Goal: Task Accomplishment & Management: Manage account settings

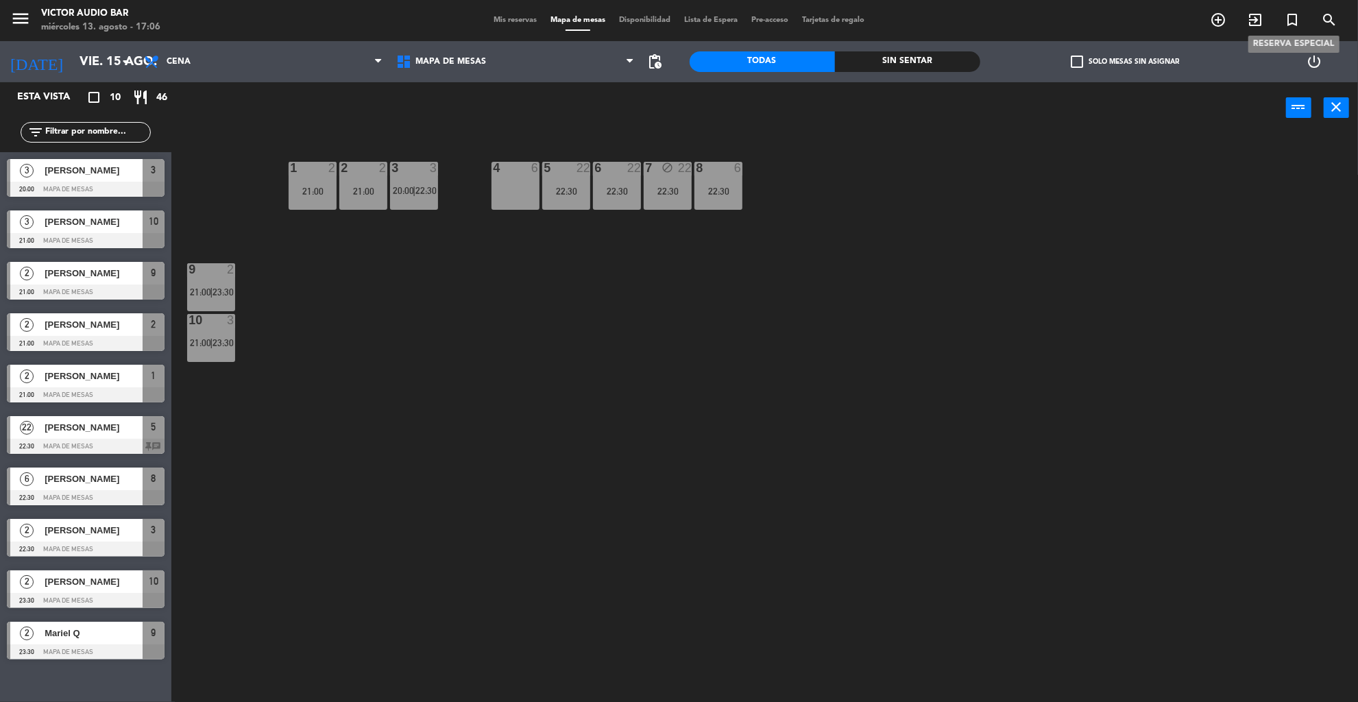
click at [1293, 23] on icon "turned_in_not" at bounding box center [1292, 20] width 16 height 16
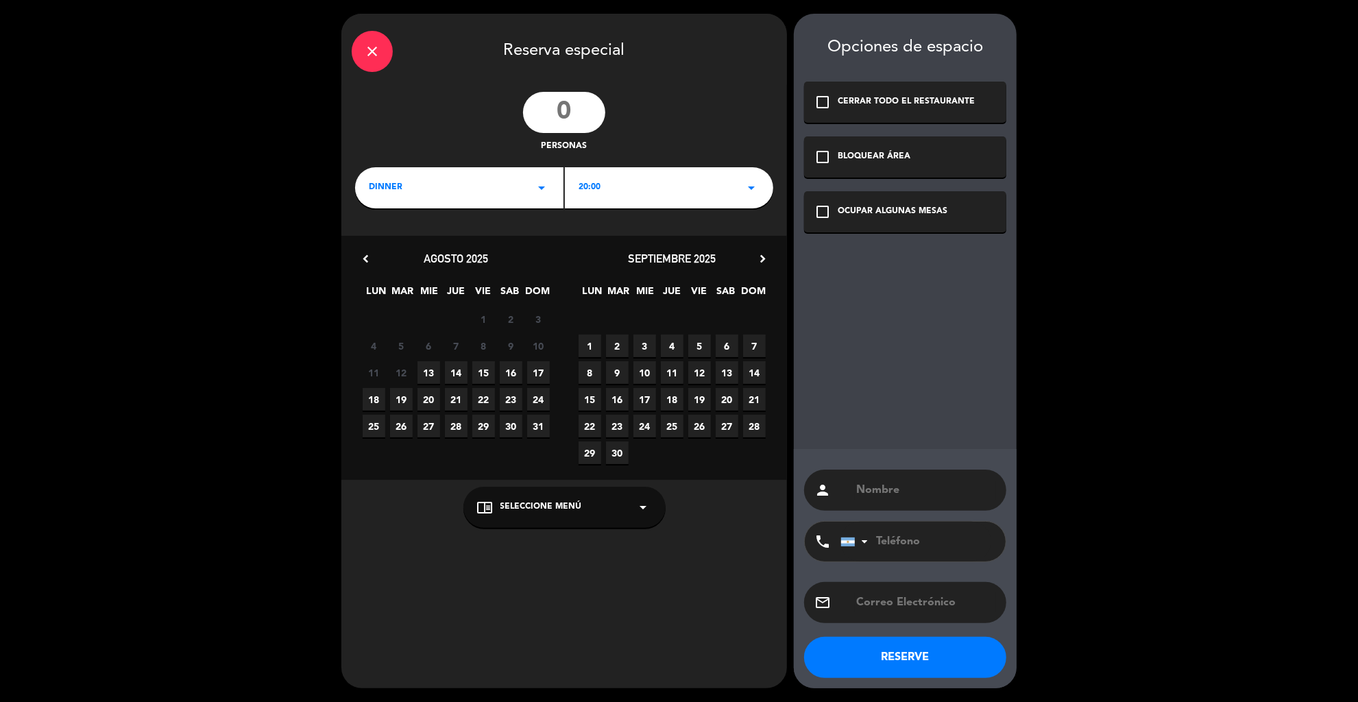
click at [564, 103] on input "number" at bounding box center [564, 112] width 82 height 41
type input "5"
click at [643, 187] on div "20:00 arrow_drop_down" at bounding box center [669, 187] width 208 height 41
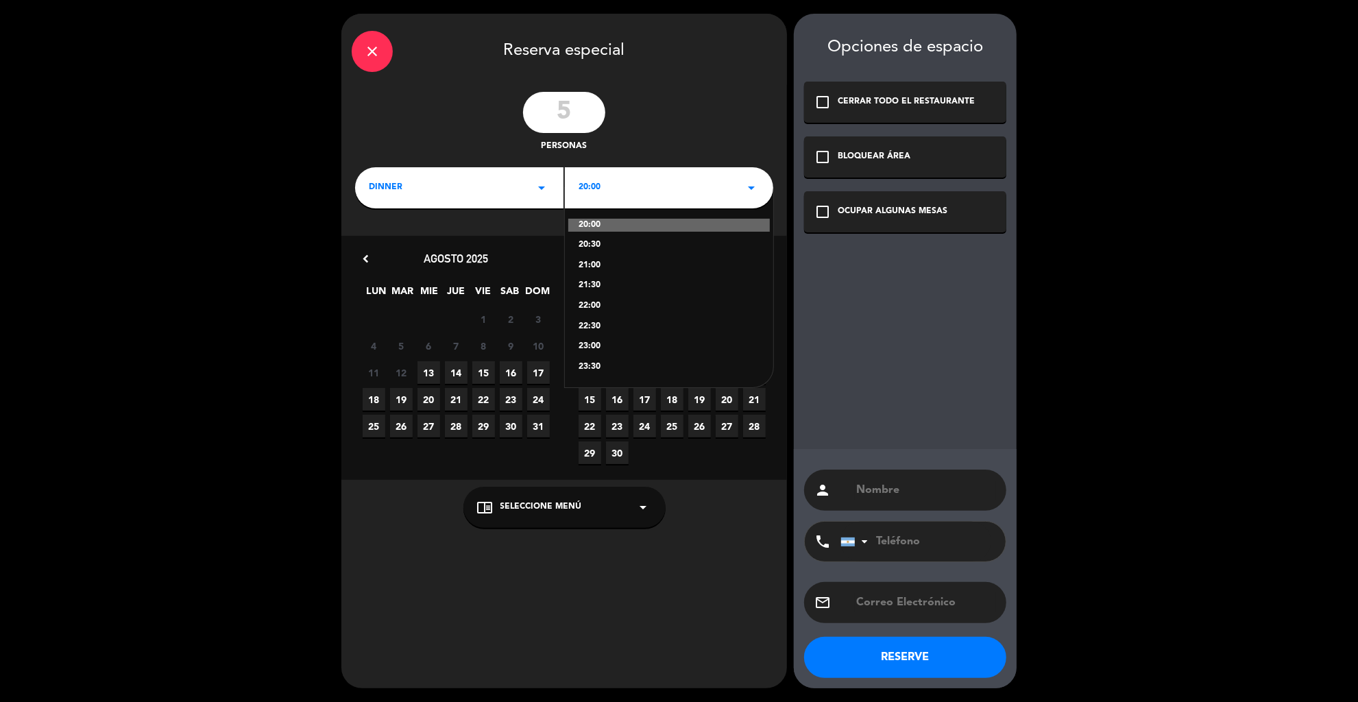
click at [590, 265] on div "21:00" at bounding box center [669, 266] width 181 height 14
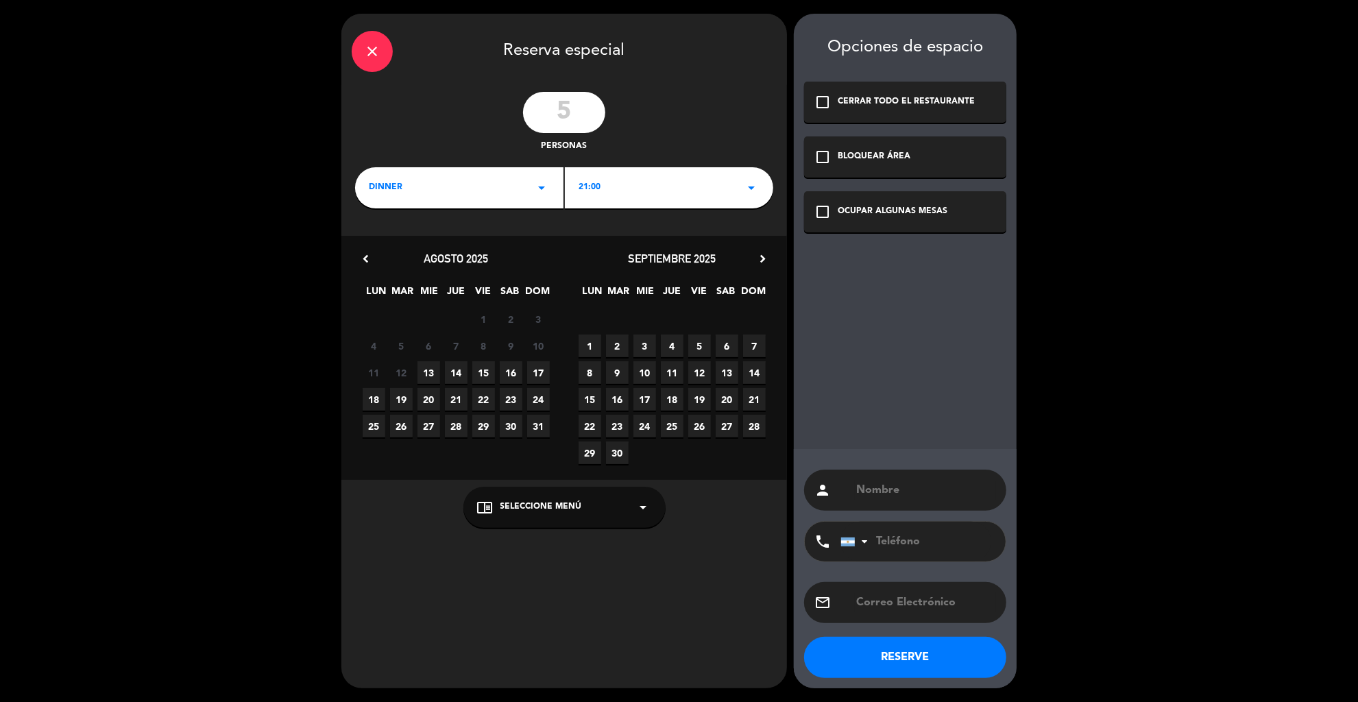
click at [431, 369] on span "13" at bounding box center [429, 372] width 23 height 23
click at [861, 484] on input "text" at bounding box center [925, 490] width 141 height 19
paste input "[PERSON_NAME]"
type input "[PERSON_NAME]"
click at [877, 215] on div "OCUPAR ALGUNAS MESAS" at bounding box center [893, 212] width 110 height 14
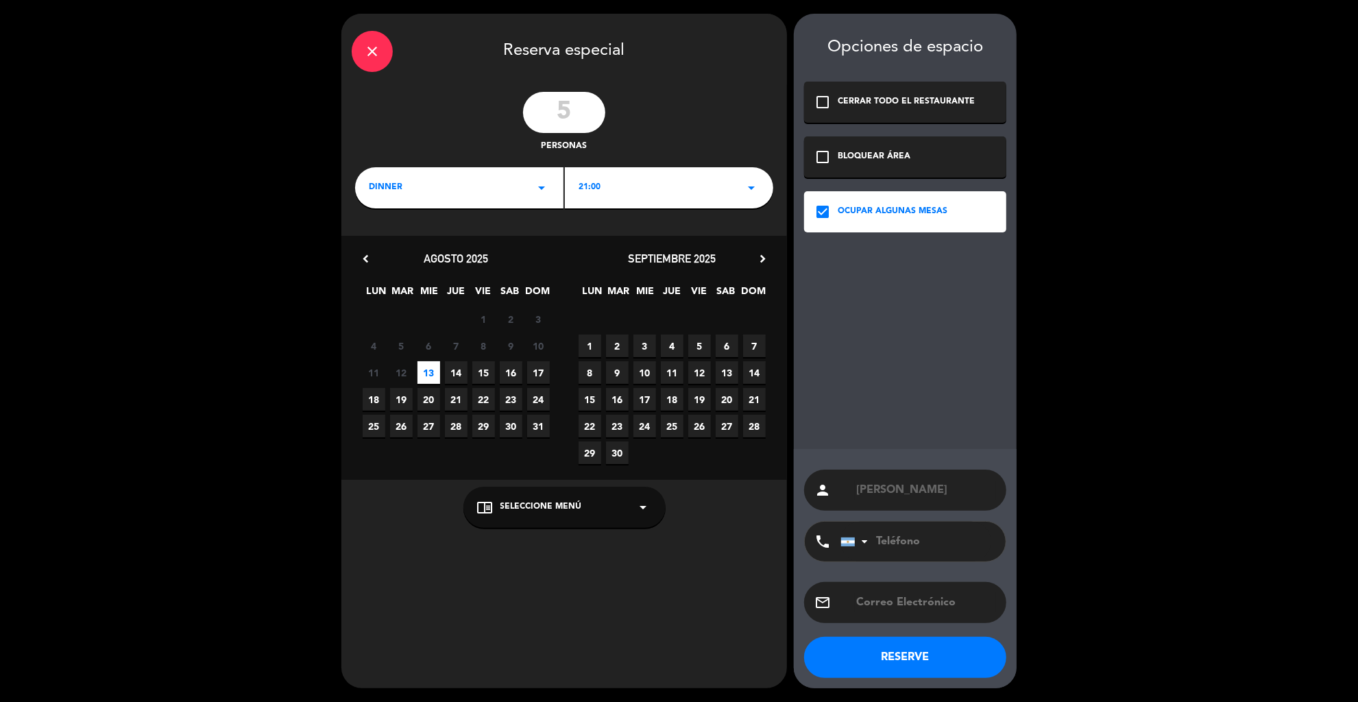
click at [594, 494] on div "chrome_reader_mode Seleccione Menú arrow_drop_down" at bounding box center [565, 507] width 202 height 41
click at [513, 469] on div "A LA CARTA" at bounding box center [564, 474] width 175 height 14
click at [886, 653] on button "RESERVE" at bounding box center [905, 657] width 202 height 41
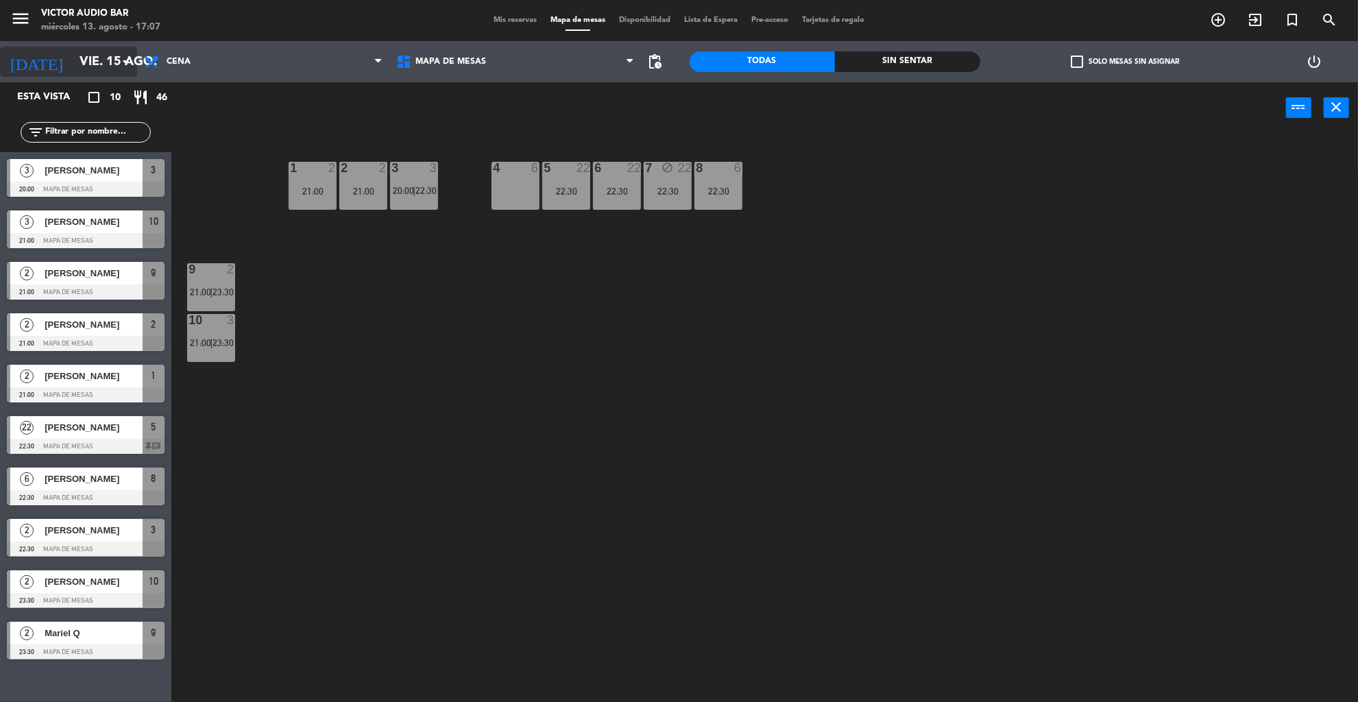
click at [106, 69] on input "vie. 15 ago." at bounding box center [153, 62] width 160 height 28
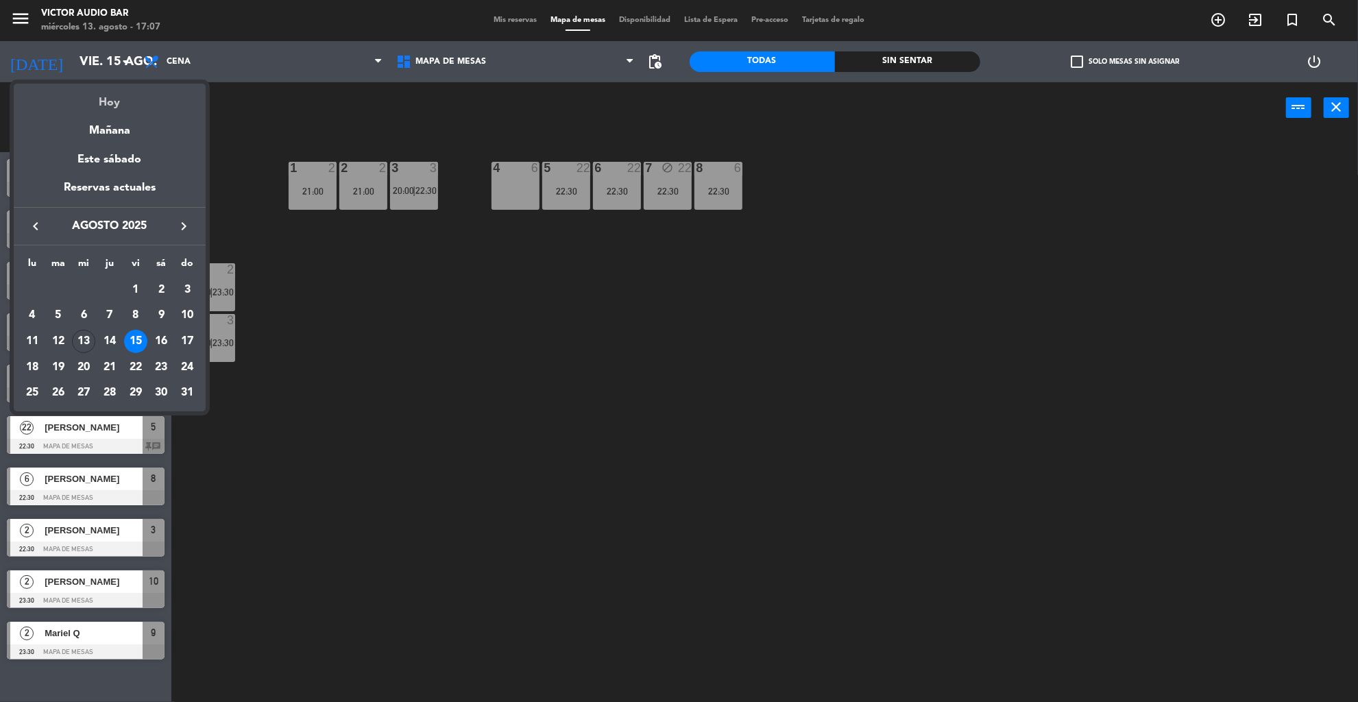
click at [108, 101] on div "Hoy" at bounding box center [110, 98] width 192 height 28
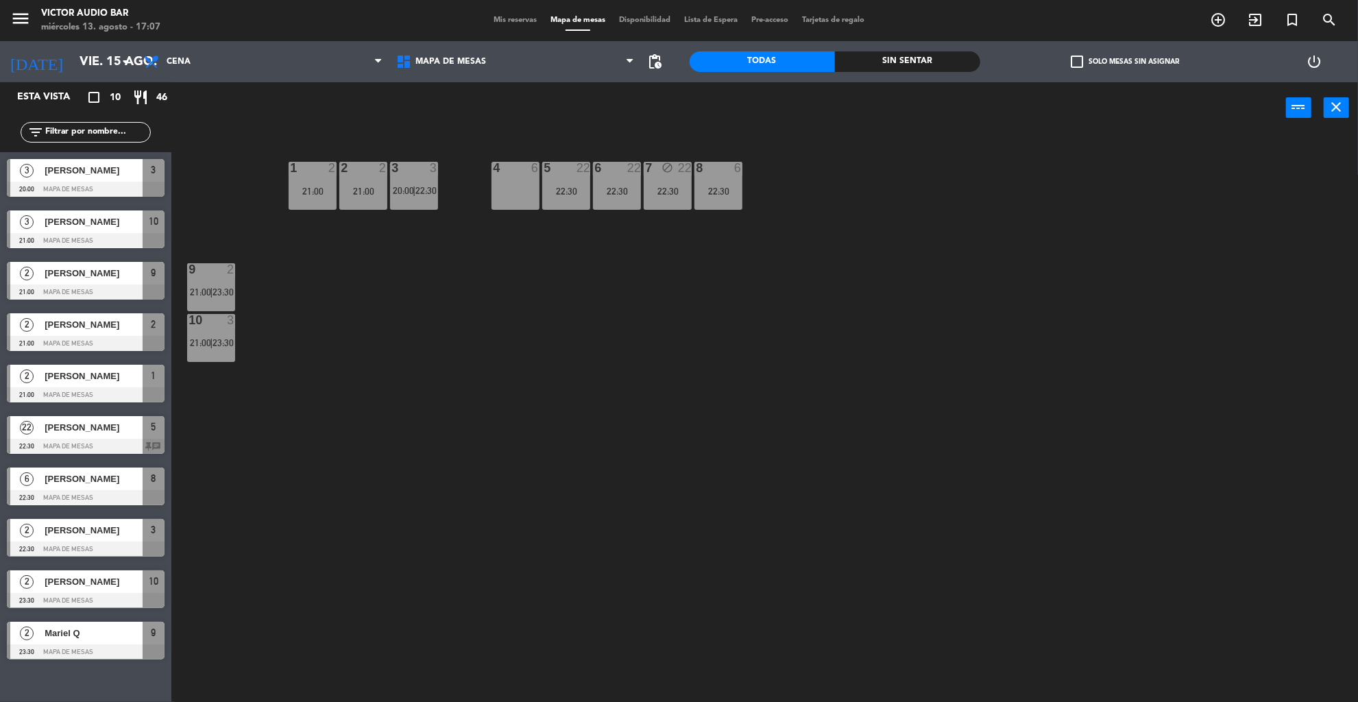
type input "mié. 13 ago."
click at [71, 436] on div "[PERSON_NAME]" at bounding box center [92, 427] width 99 height 23
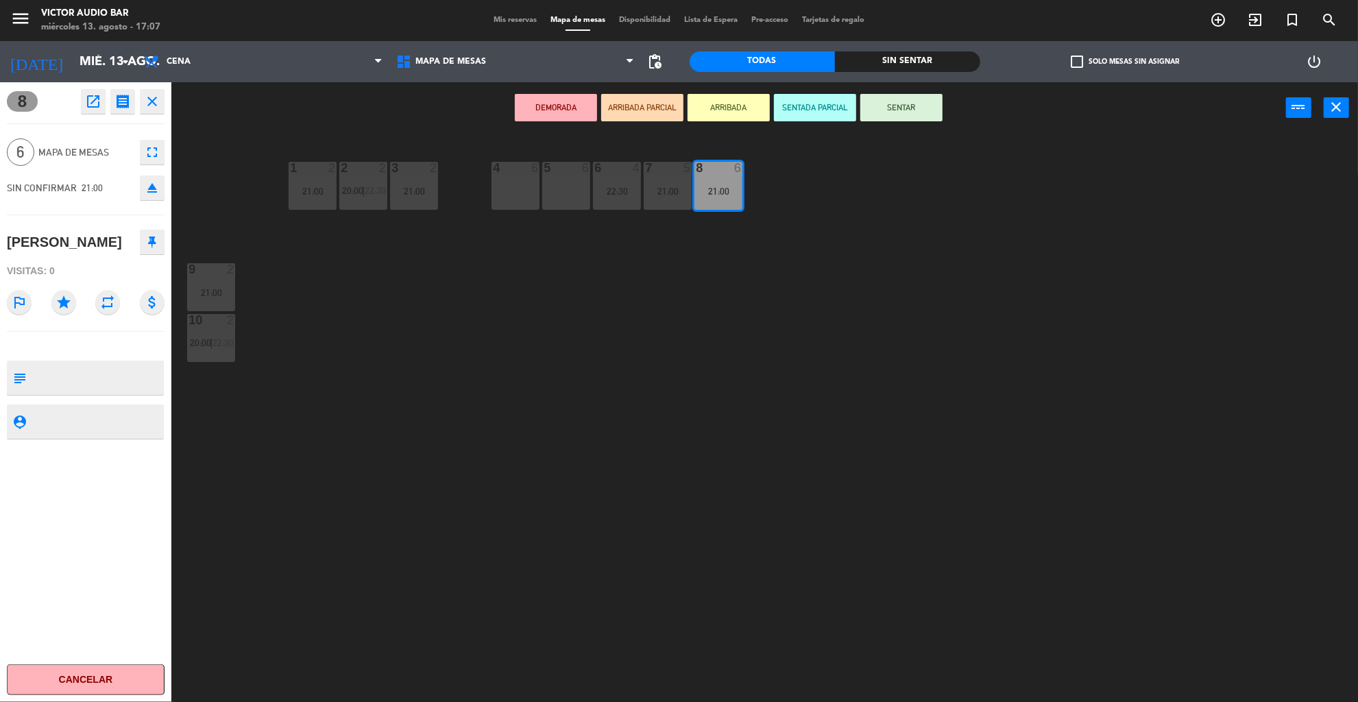
click at [562, 198] on div "5 6" at bounding box center [566, 186] width 48 height 48
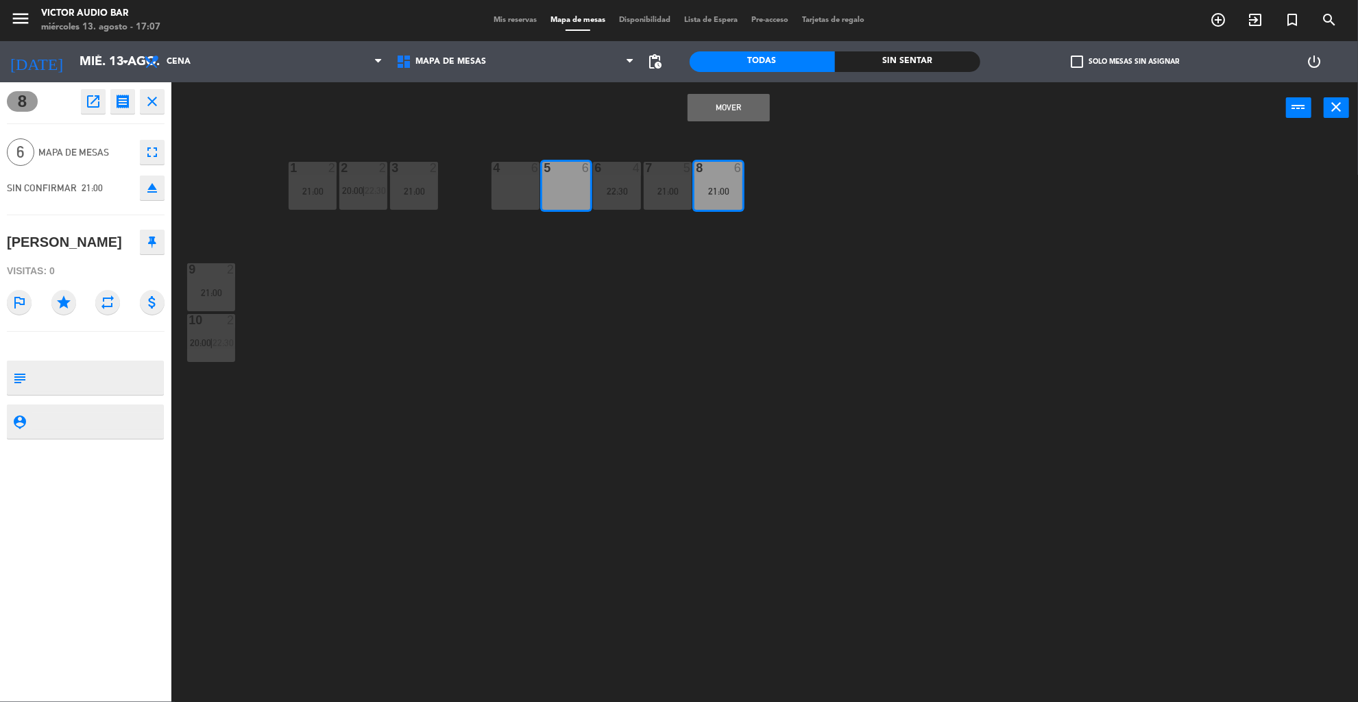
click at [453, 440] on div "1 2 21:00 2 2 20:00 | 22:30 3 2 21:00 4 6 5 6 6 4 22:30 7 5 21:00 8 6 21:00 9 2…" at bounding box center [771, 422] width 1173 height 568
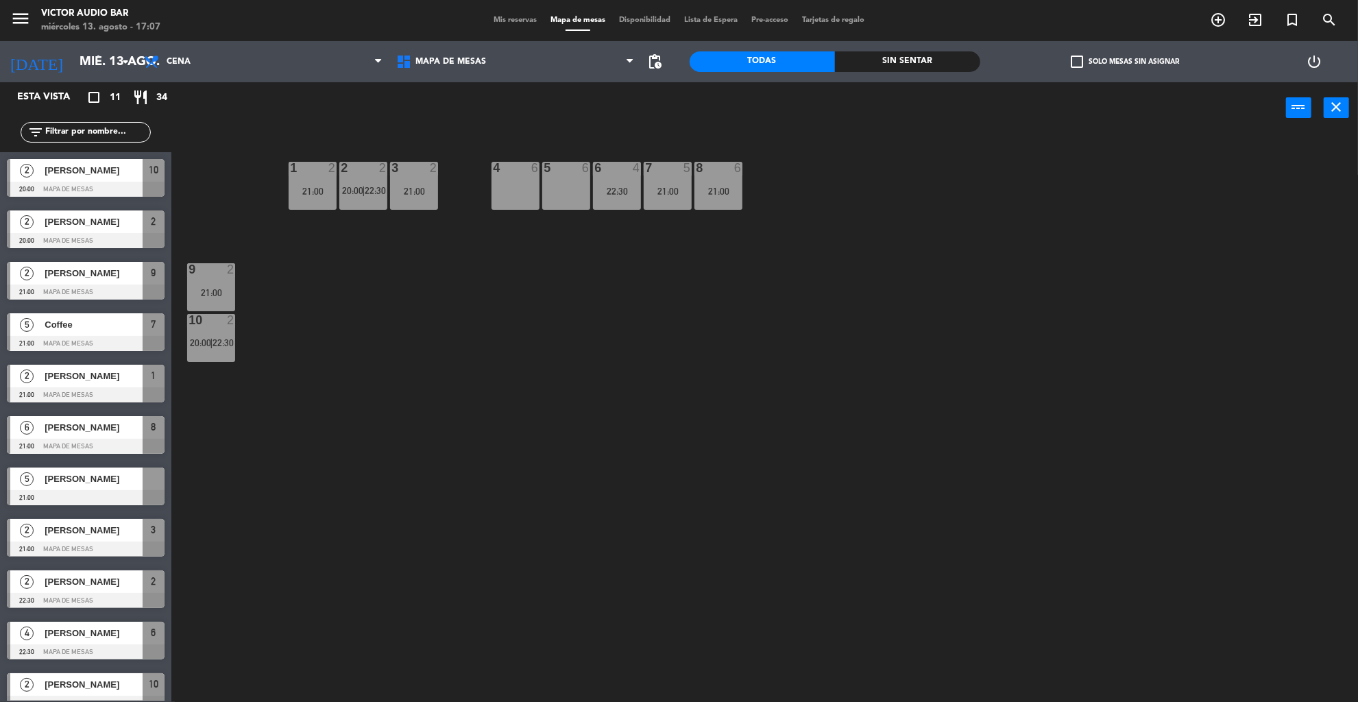
click at [82, 435] on div "[PERSON_NAME]" at bounding box center [92, 427] width 99 height 23
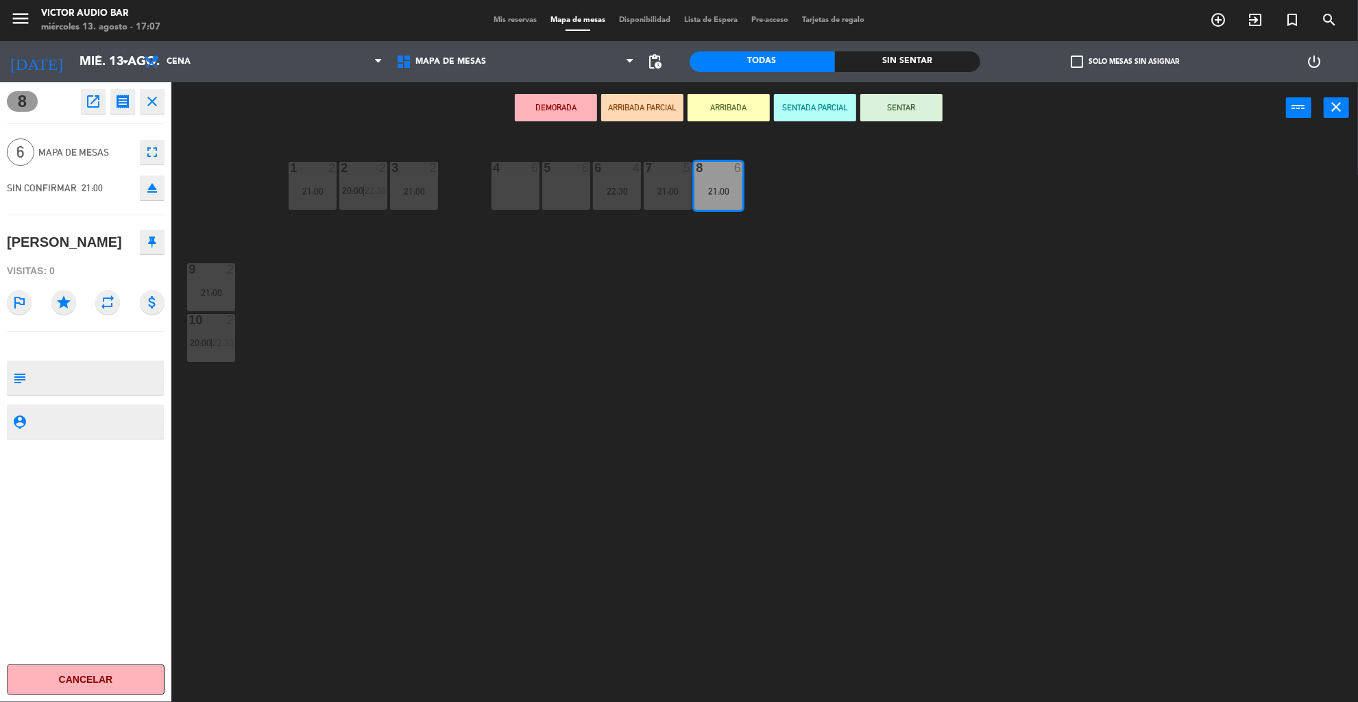
click at [385, 514] on div "1 2 21:00 2 2 20:00 | 22:30 3 2 21:00 4 6 5 6 6 4 22:30 7 5 21:00 8 6 21:00 9 2…" at bounding box center [771, 422] width 1173 height 568
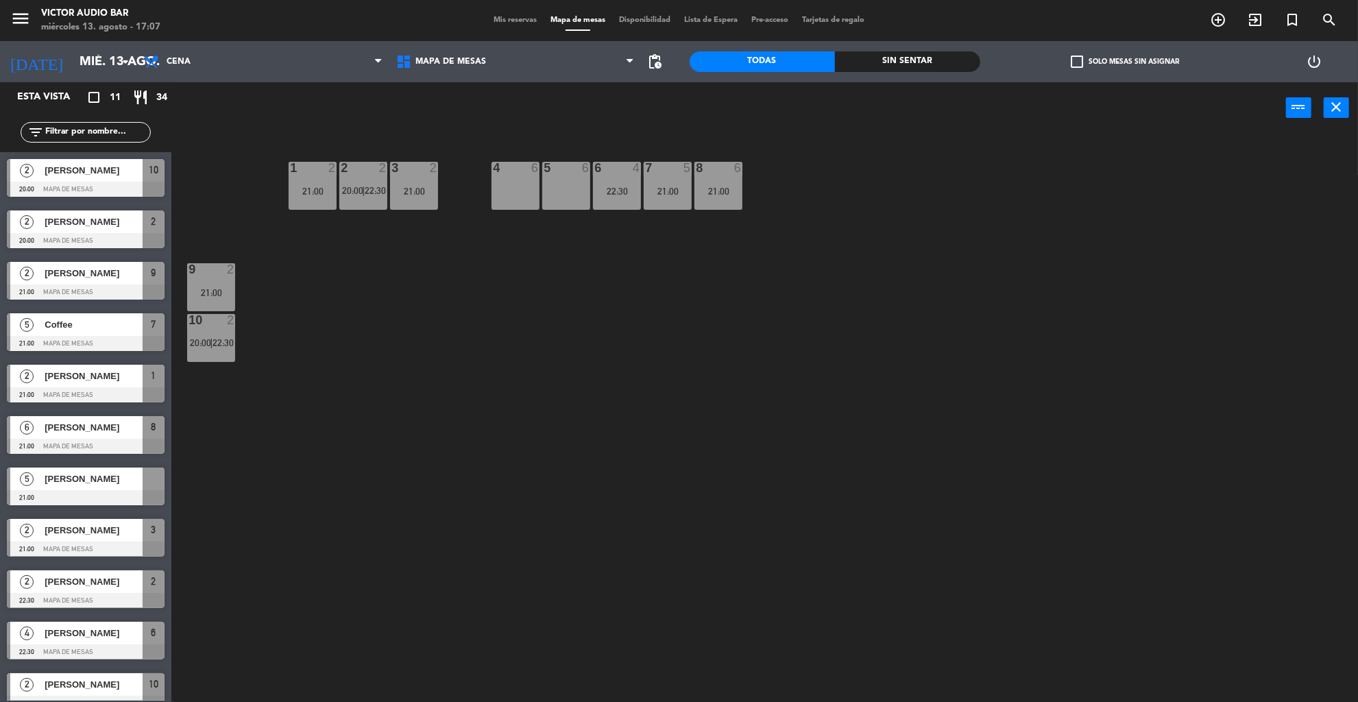
click at [707, 193] on div "21:00" at bounding box center [719, 192] width 48 height 10
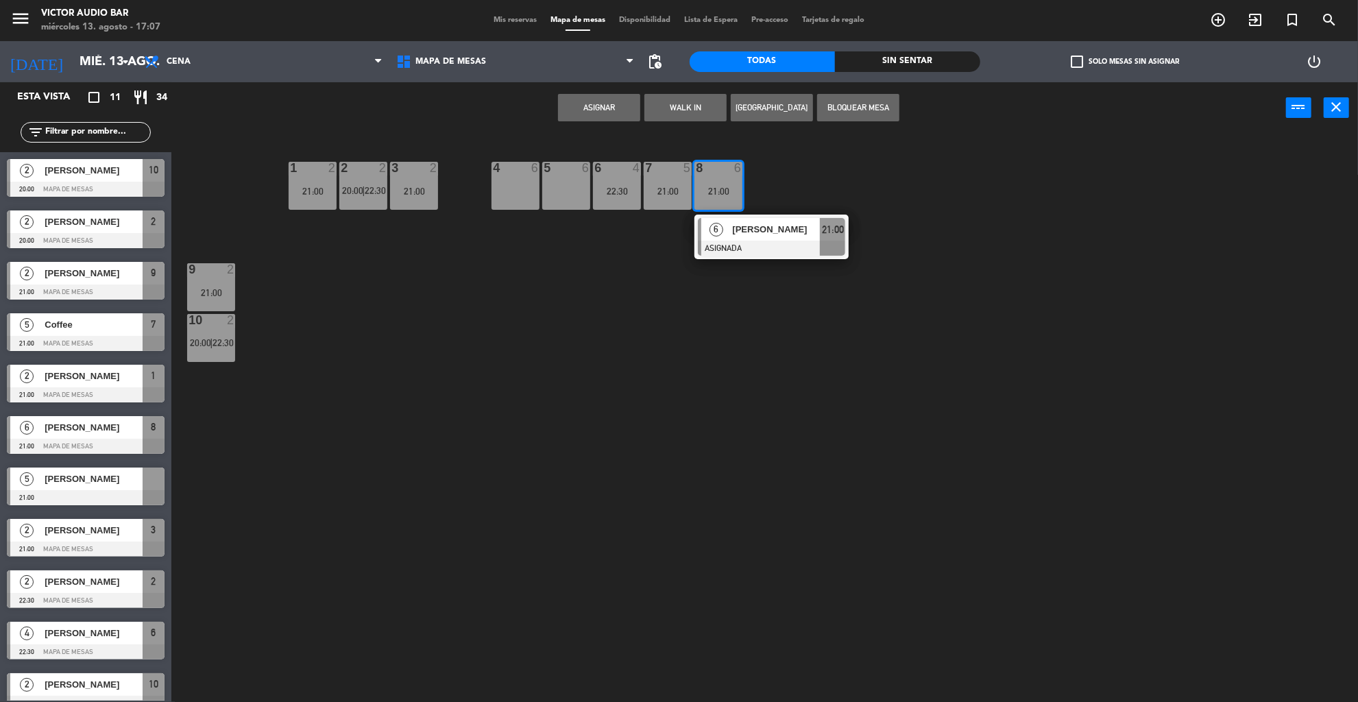
click at [464, 399] on div "1 2 21:00 2 2 20:00 | 22:30 3 2 21:00 4 6 5 6 6 4 22:30 7 5 21:00 8 6 21:00 6 […" at bounding box center [771, 422] width 1173 height 568
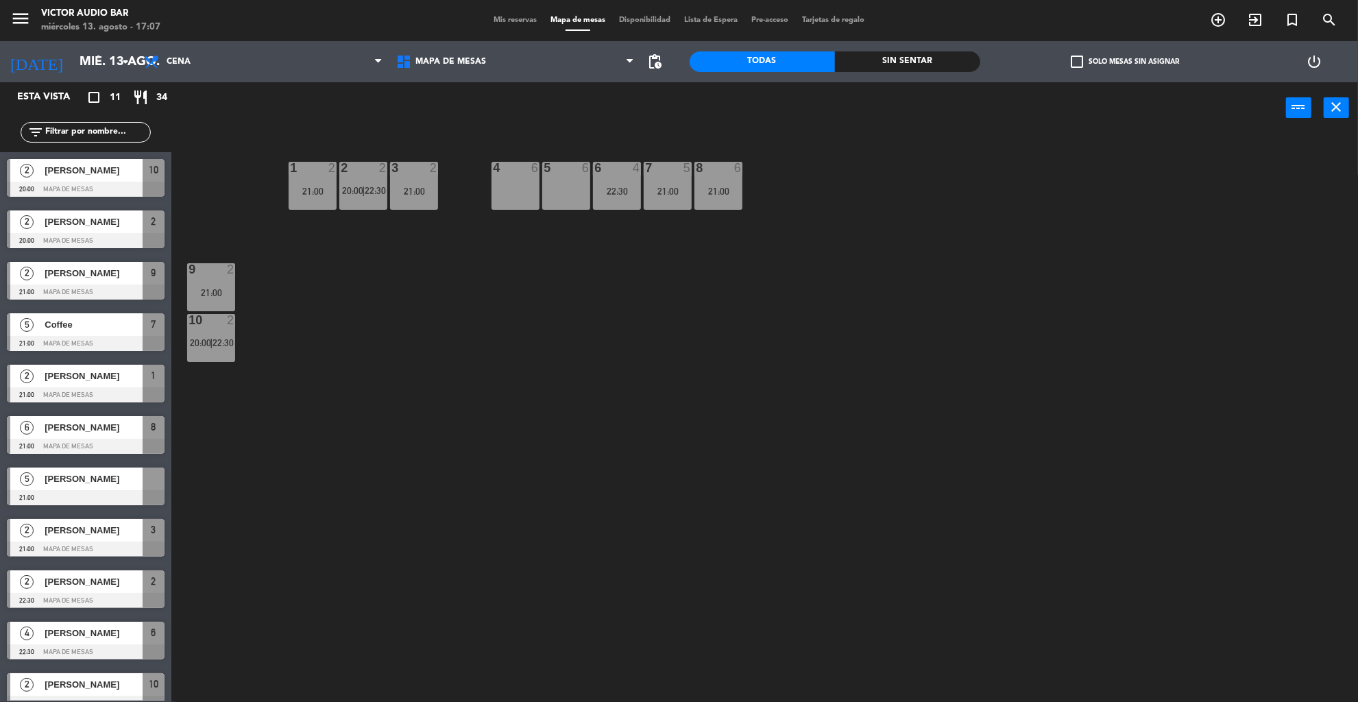
click at [73, 481] on span "[PERSON_NAME]" at bounding box center [94, 479] width 98 height 14
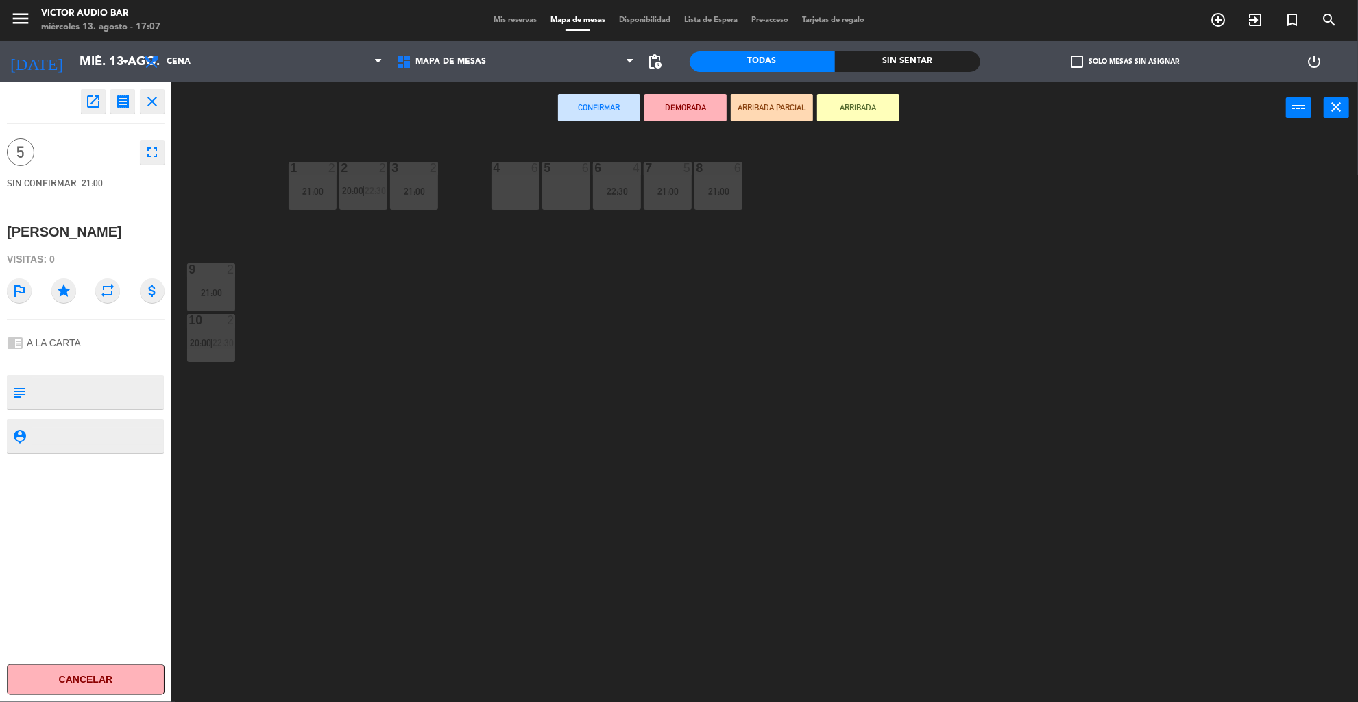
click at [82, 108] on button "open_in_new" at bounding box center [93, 101] width 25 height 25
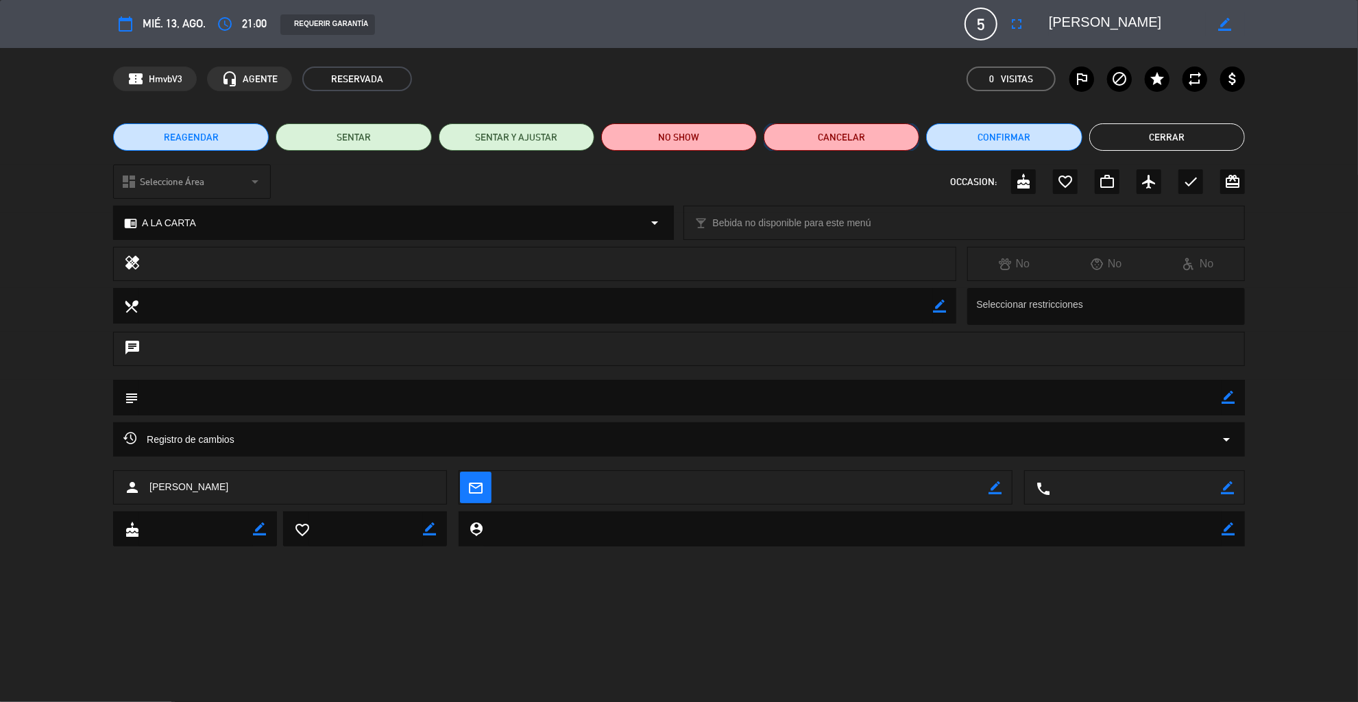
click at [833, 133] on button "Cancelar" at bounding box center [842, 136] width 156 height 27
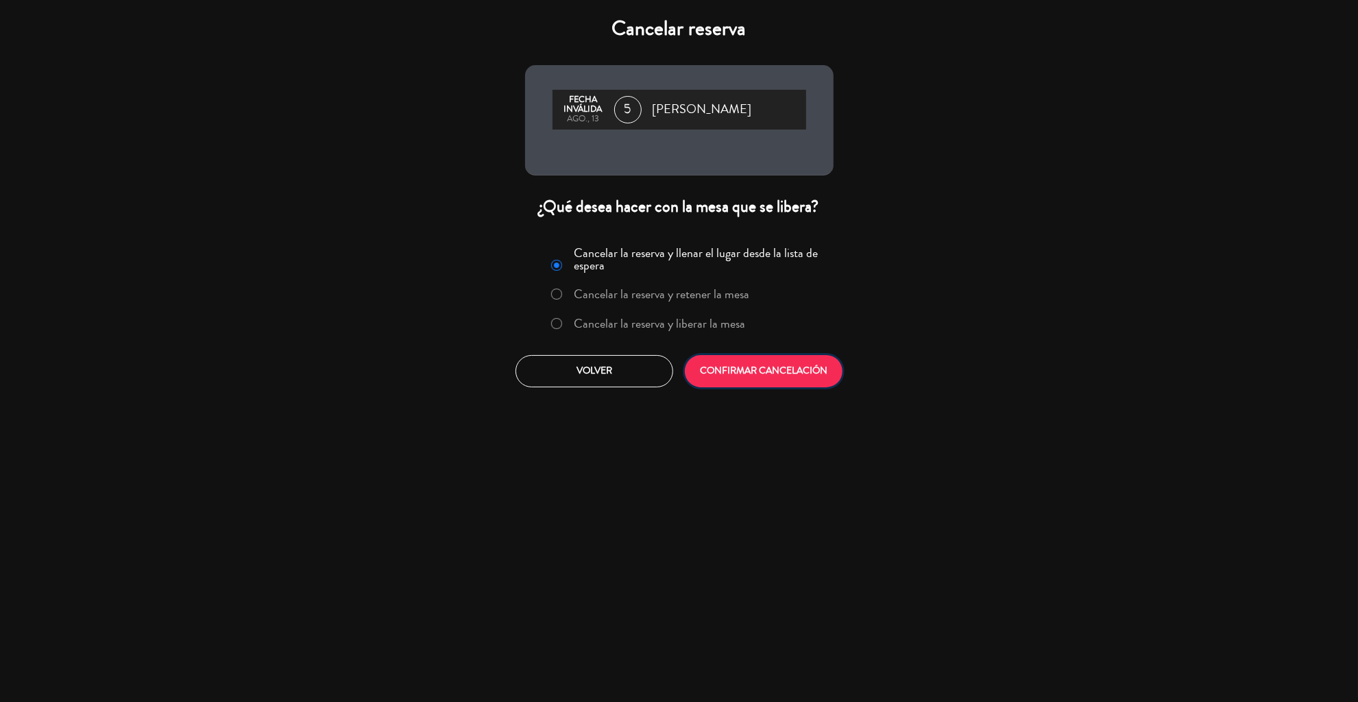
click at [761, 370] on button "CONFIRMAR CANCELACIÓN" at bounding box center [764, 371] width 158 height 32
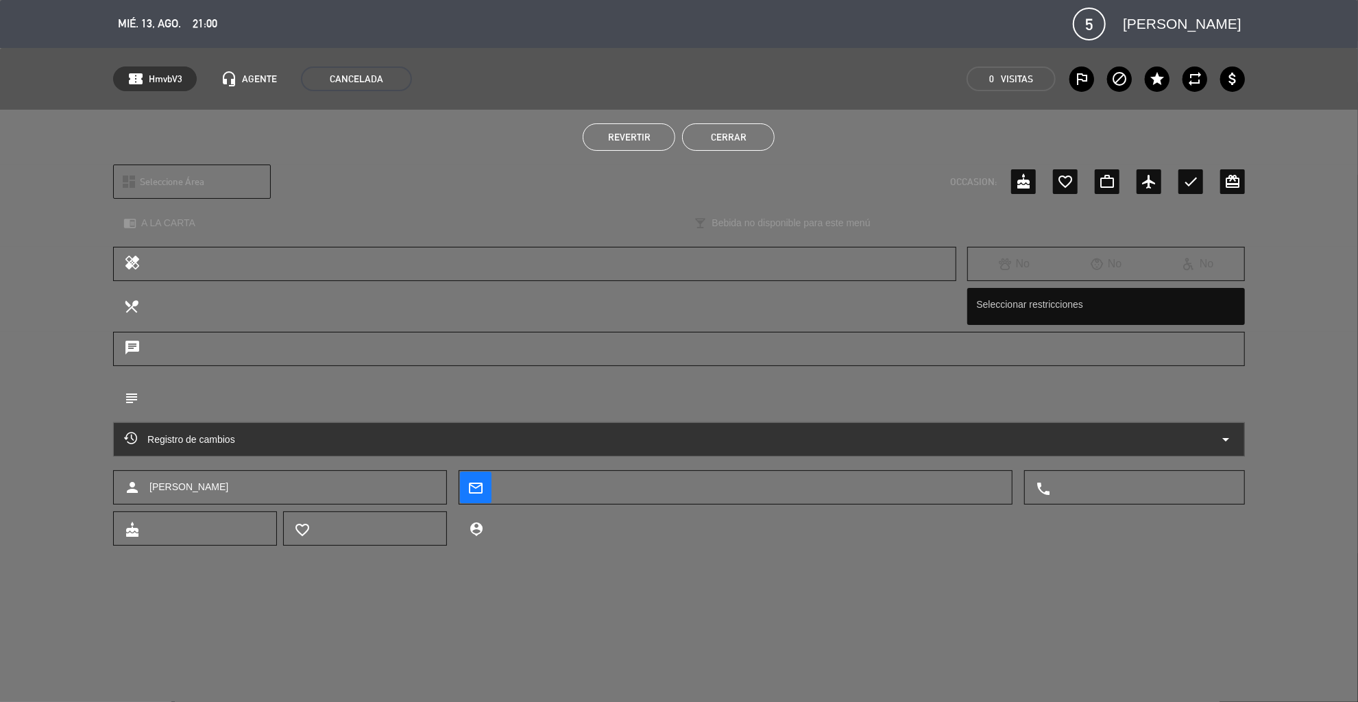
click at [734, 139] on button "Cerrar" at bounding box center [728, 136] width 93 height 27
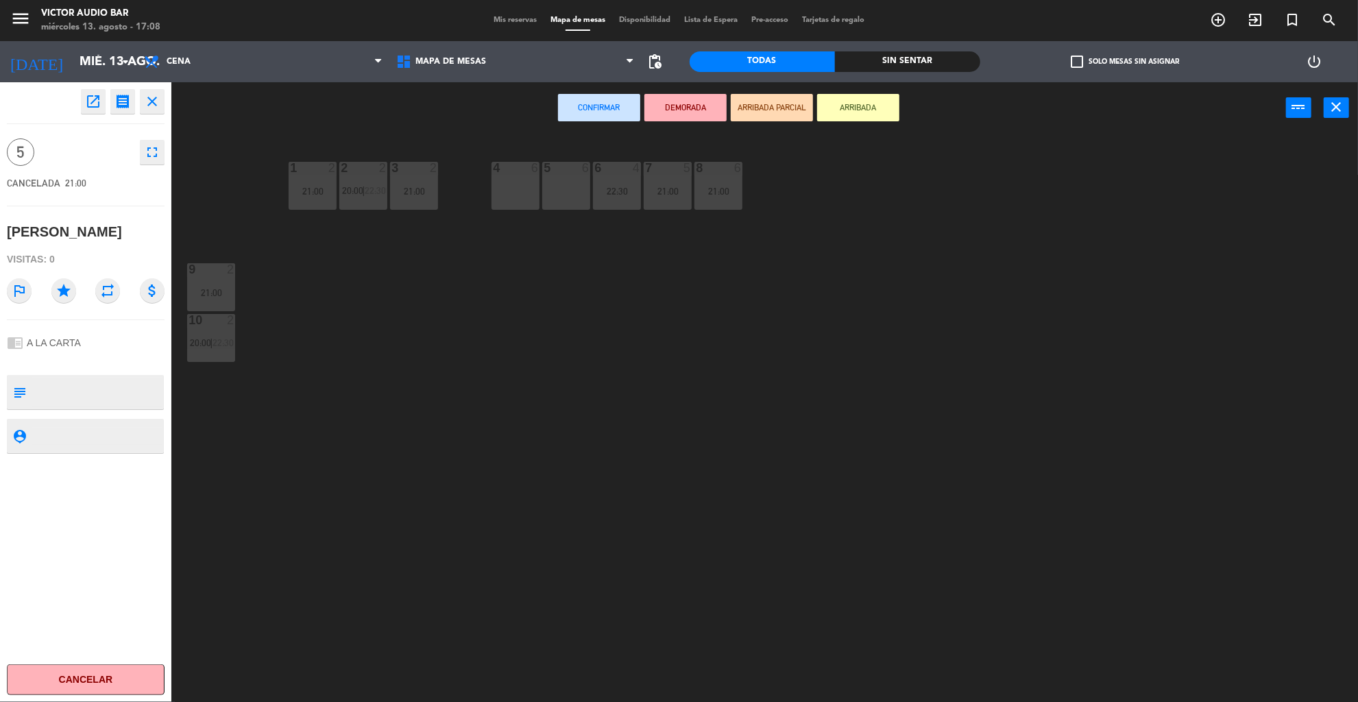
click at [107, 377] on div at bounding box center [97, 392] width 131 height 34
click at [498, 24] on span "Mis reservas" at bounding box center [515, 20] width 57 height 8
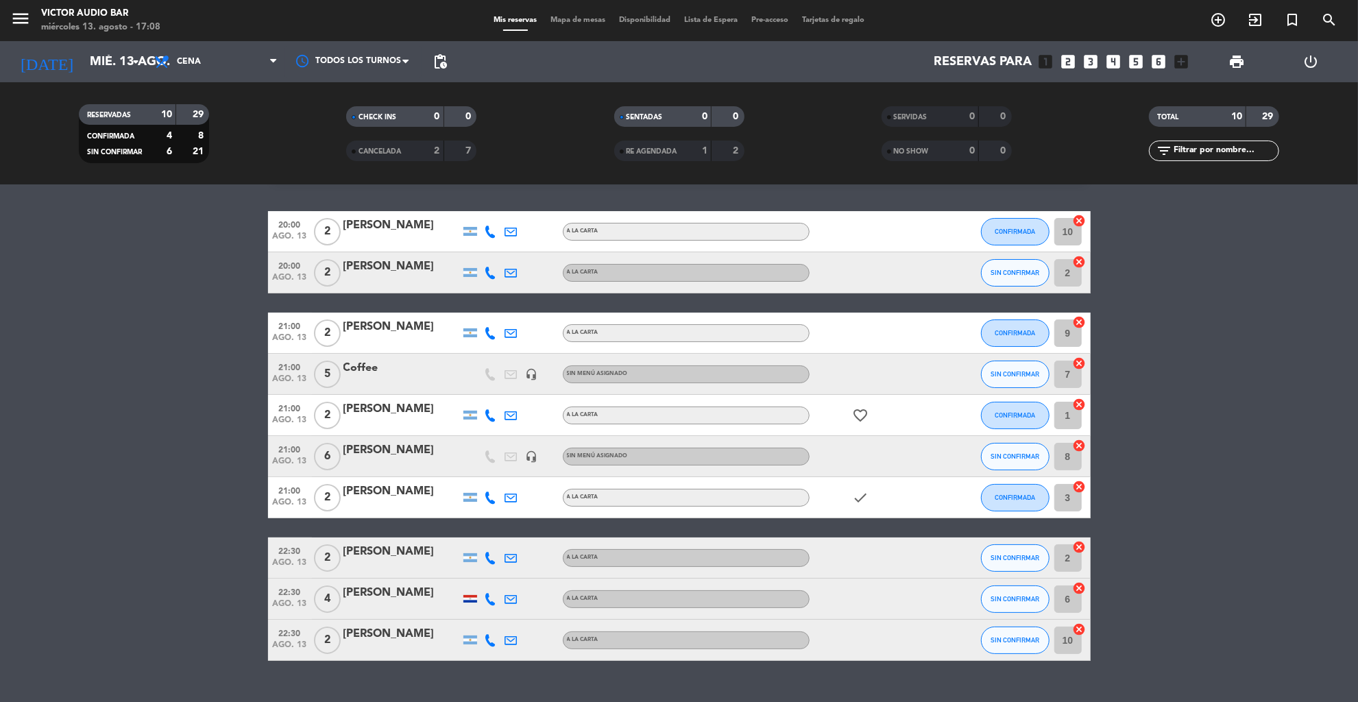
scroll to position [53, 0]
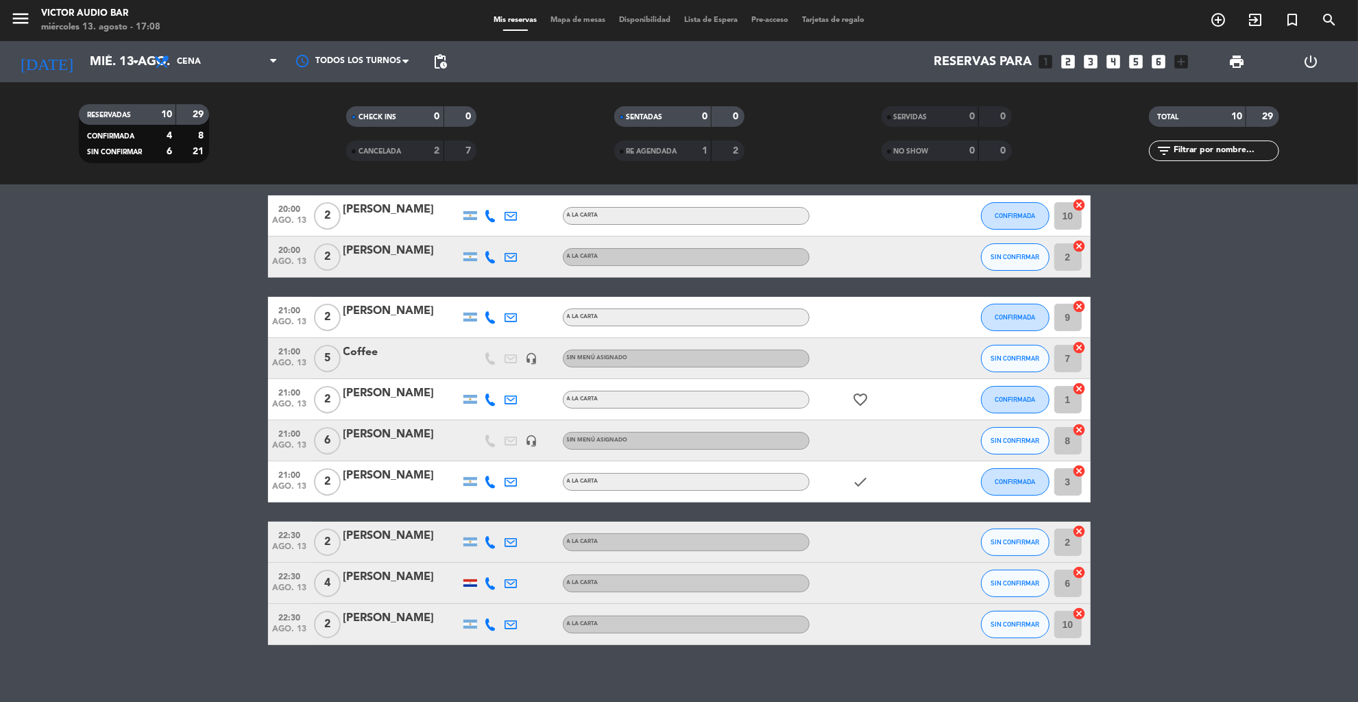
click at [381, 435] on div "[PERSON_NAME]" at bounding box center [402, 435] width 117 height 18
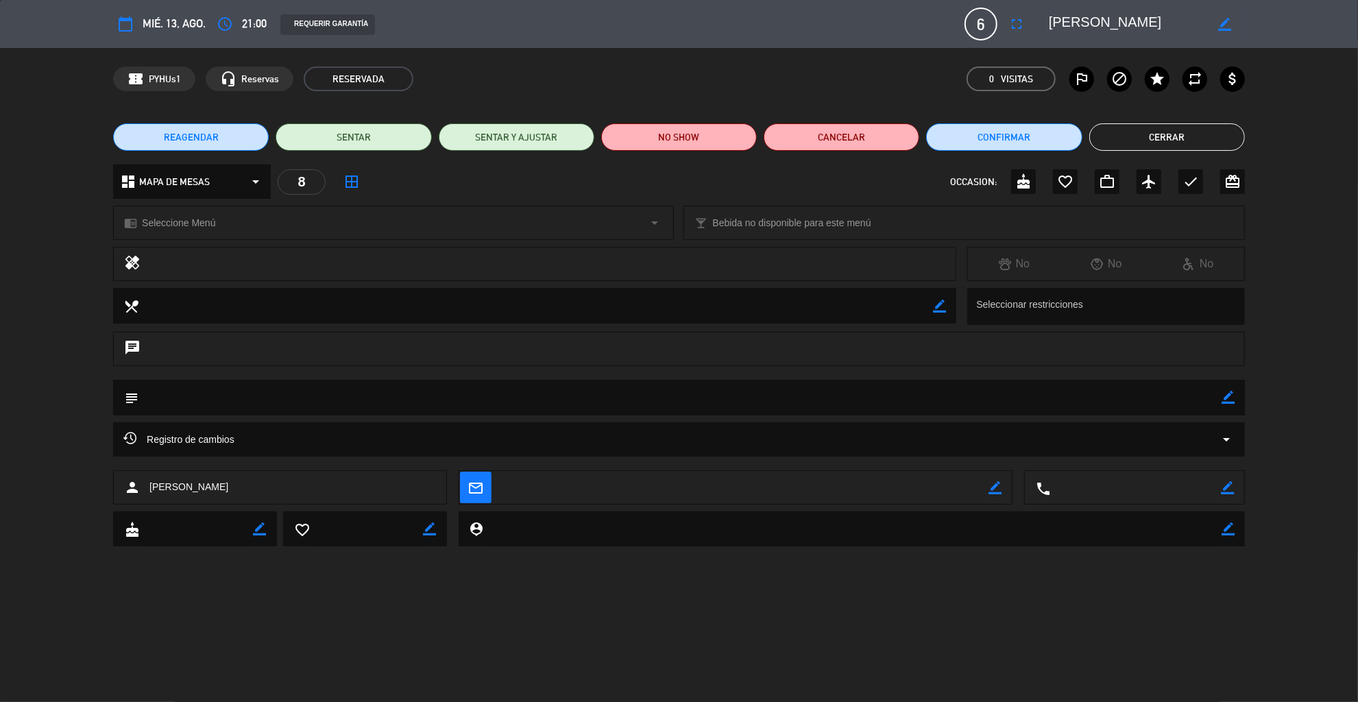
click at [1225, 396] on icon "border_color" at bounding box center [1228, 397] width 13 height 13
click at [1139, 398] on textarea at bounding box center [680, 397] width 1083 height 35
type textarea "lo que consume él es invitacion, el resto apga"
click at [1227, 394] on icon at bounding box center [1228, 397] width 13 height 13
click at [1131, 135] on button "Cerrar" at bounding box center [1168, 136] width 156 height 27
